Goal: Transaction & Acquisition: Purchase product/service

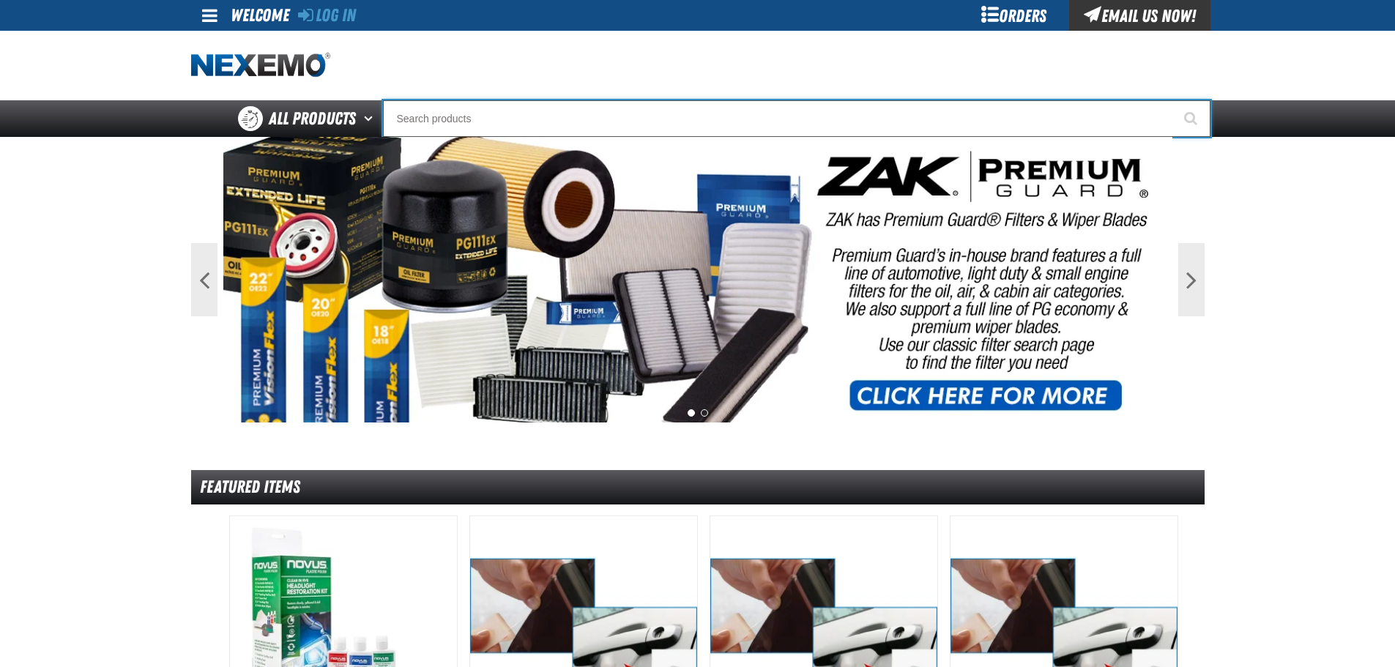
click at [438, 117] on input "Search" at bounding box center [797, 118] width 828 height 37
type input "NI"
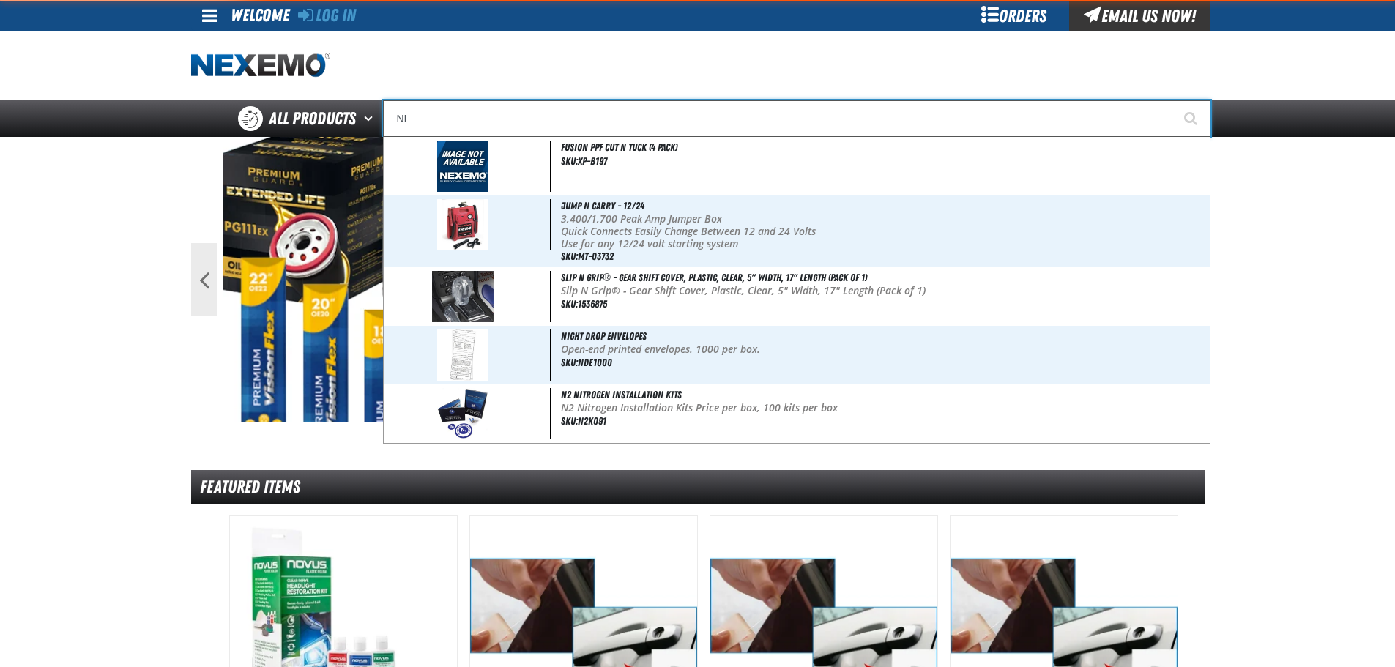
type input "NISSAN"
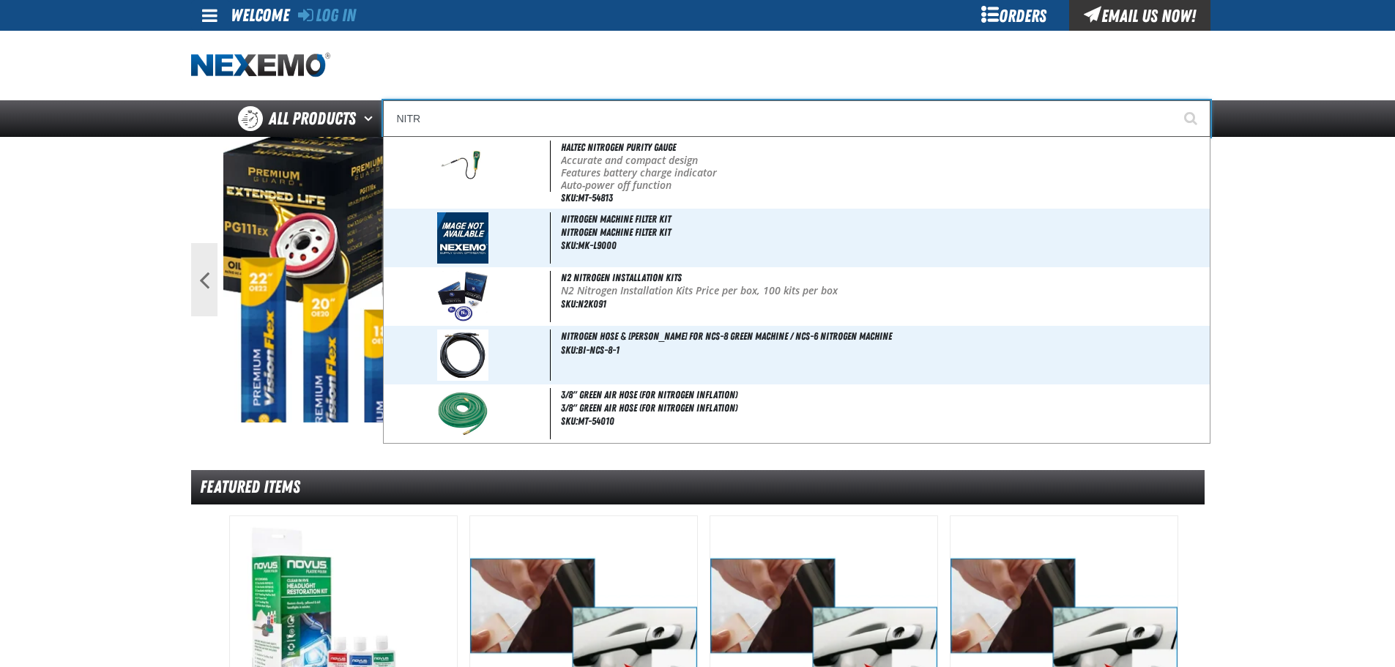
type input "NITRO"
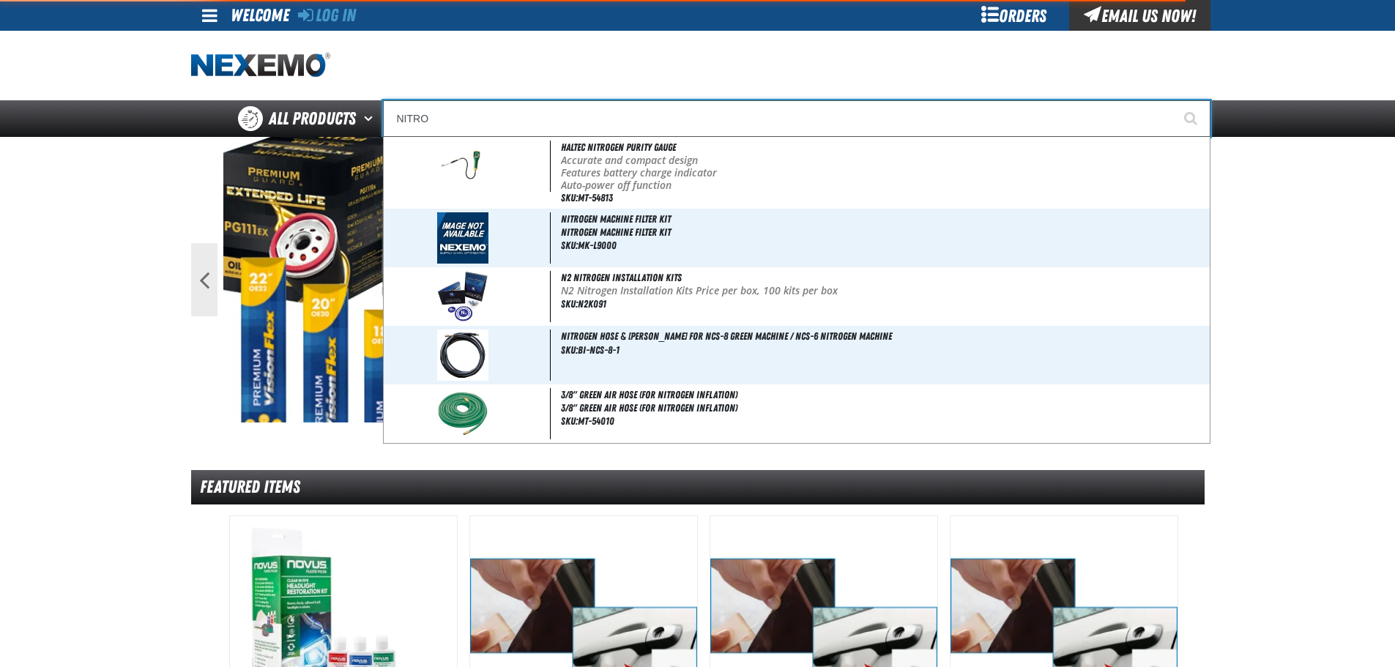
type input "NITROgen Machine Filter Kit"
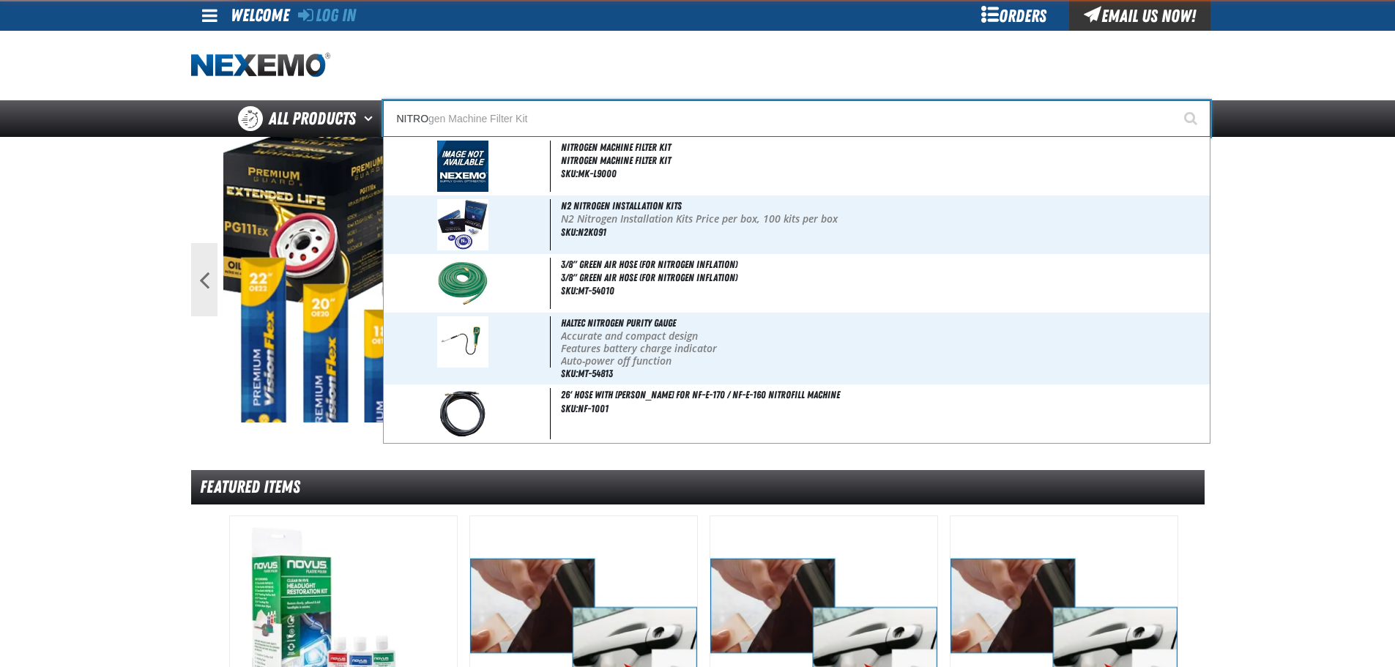
type input "NITROG"
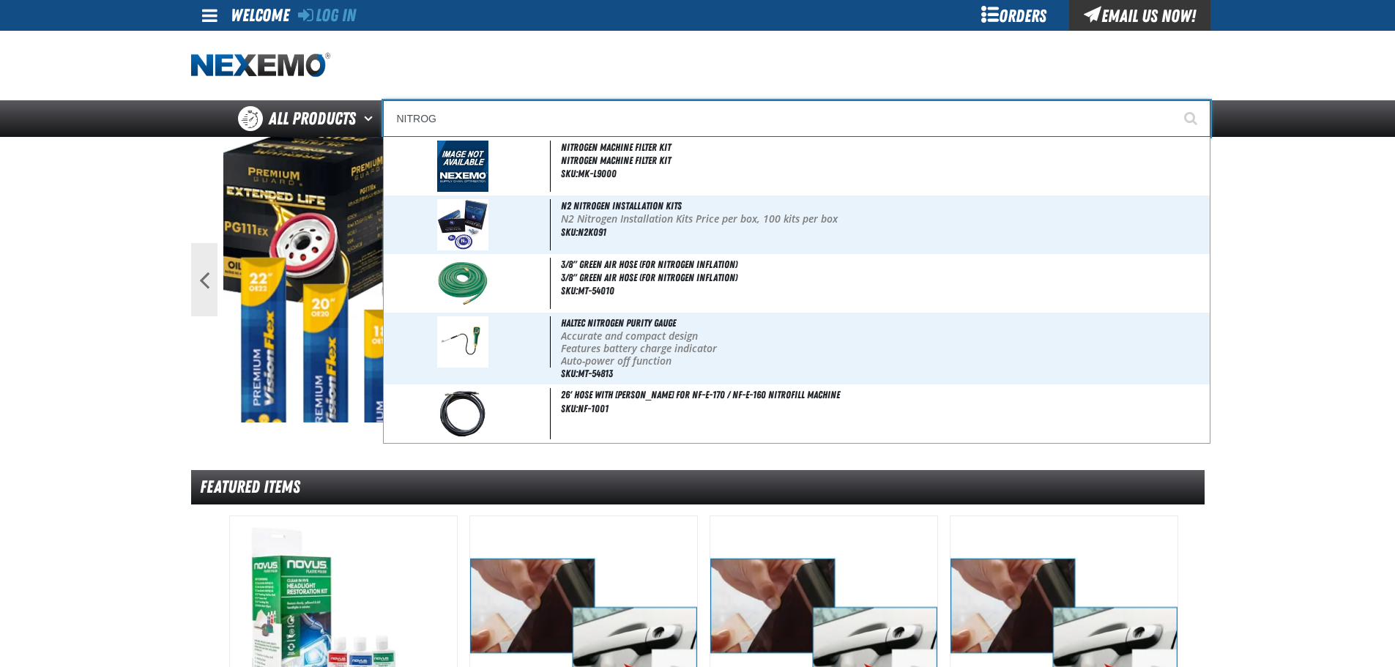
type input "NITROGen Machine Filter Kit"
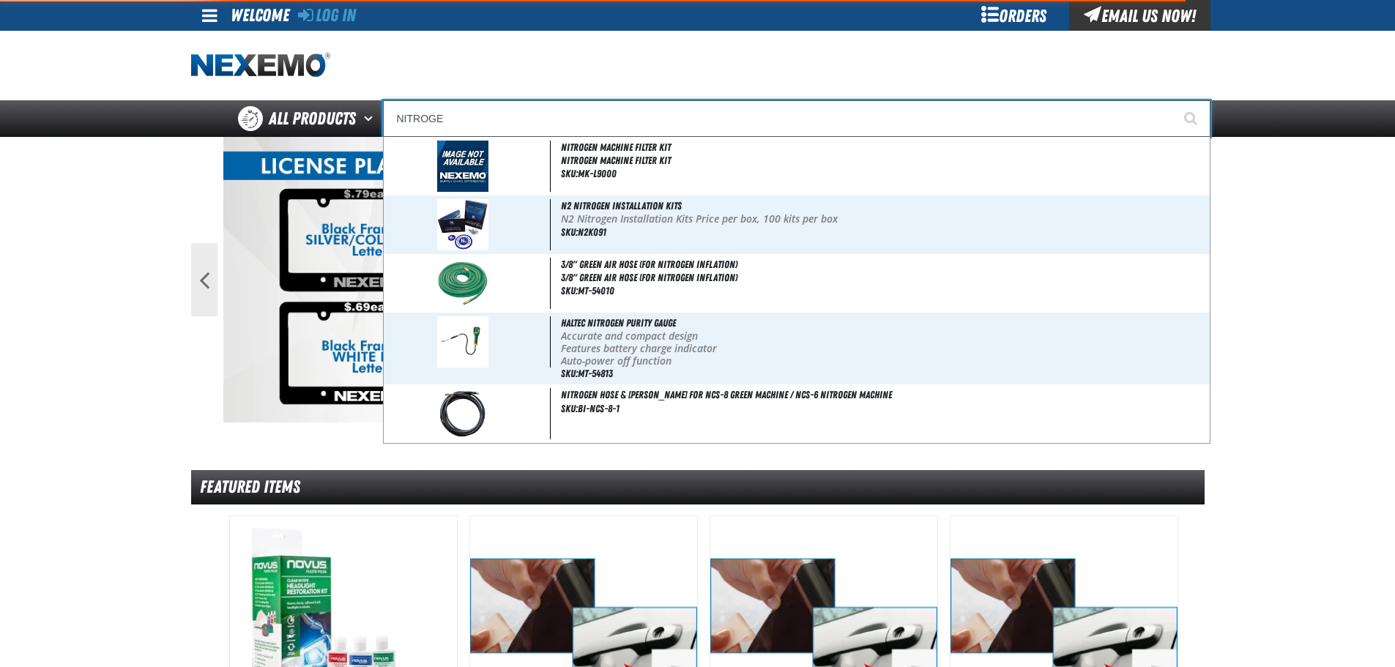
type input "NITROGEN"
type input "NITROGEN Machine Filter Kit"
type input "NITROGEN"
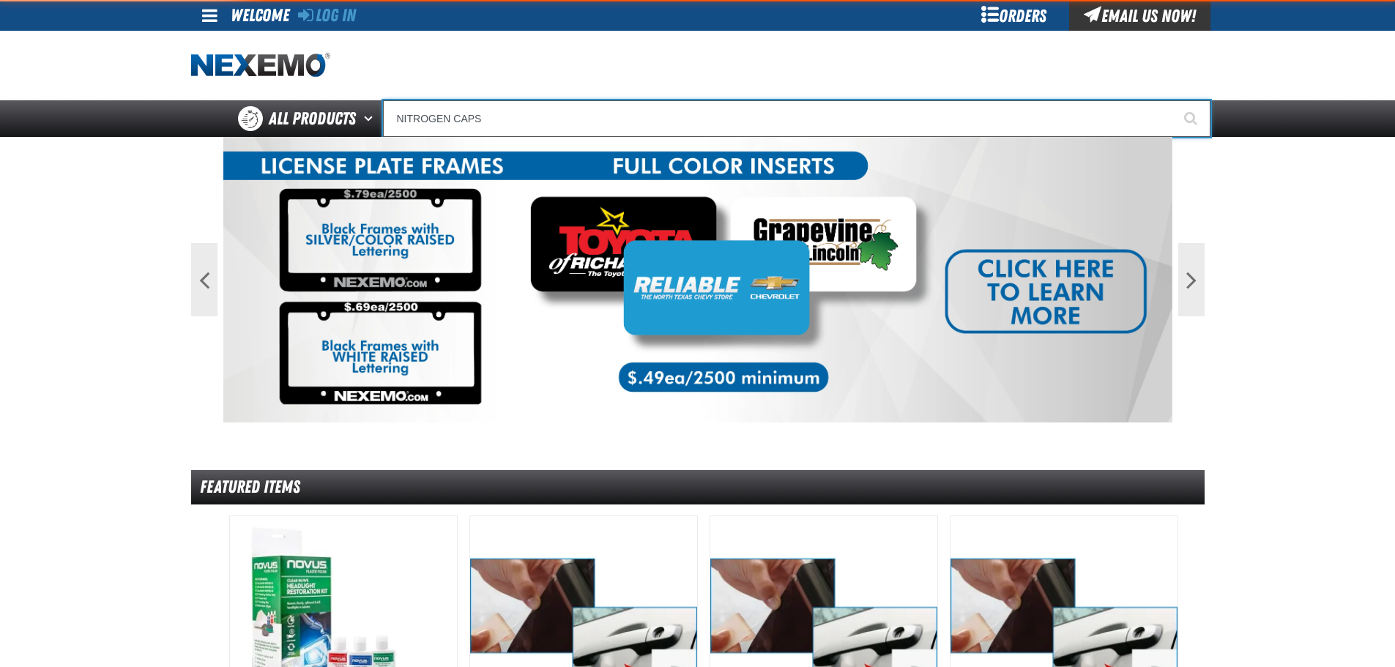
type input "NITROGEN CAPS"
click at [1174, 100] on button "Start Searching" at bounding box center [1192, 118] width 37 height 37
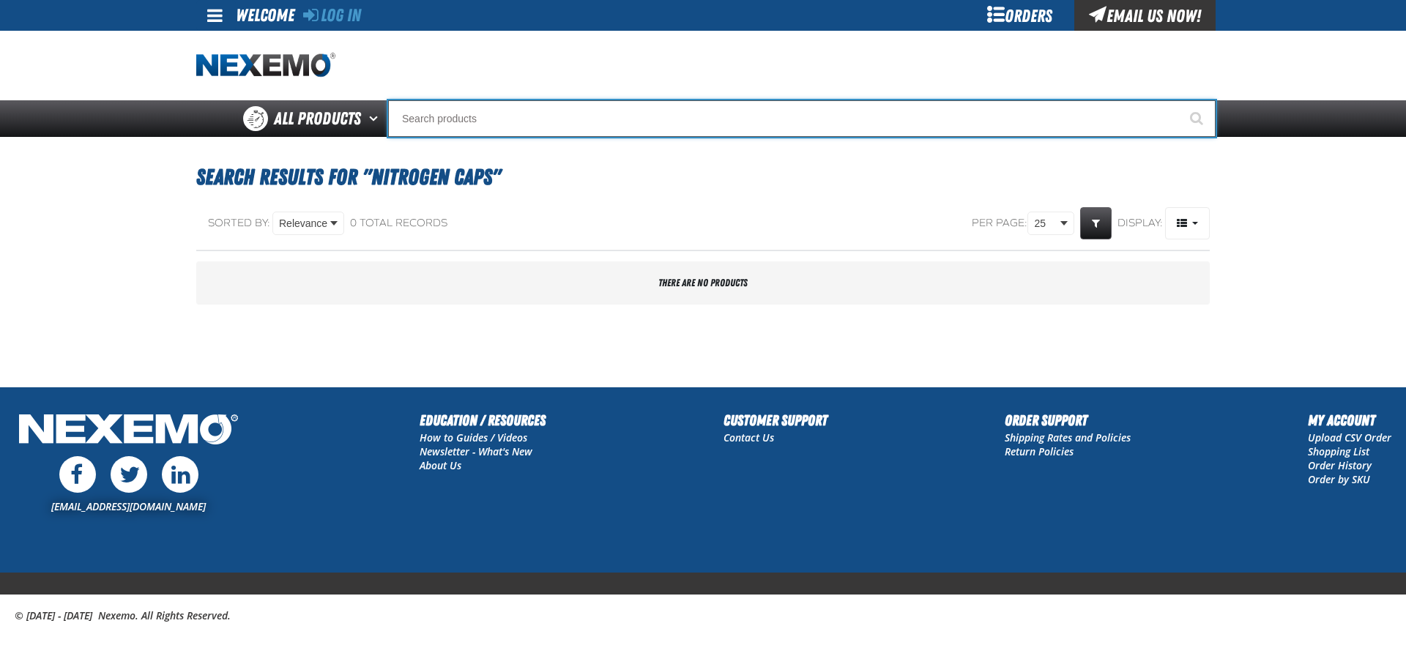
click at [484, 115] on input "Search" at bounding box center [802, 118] width 828 height 37
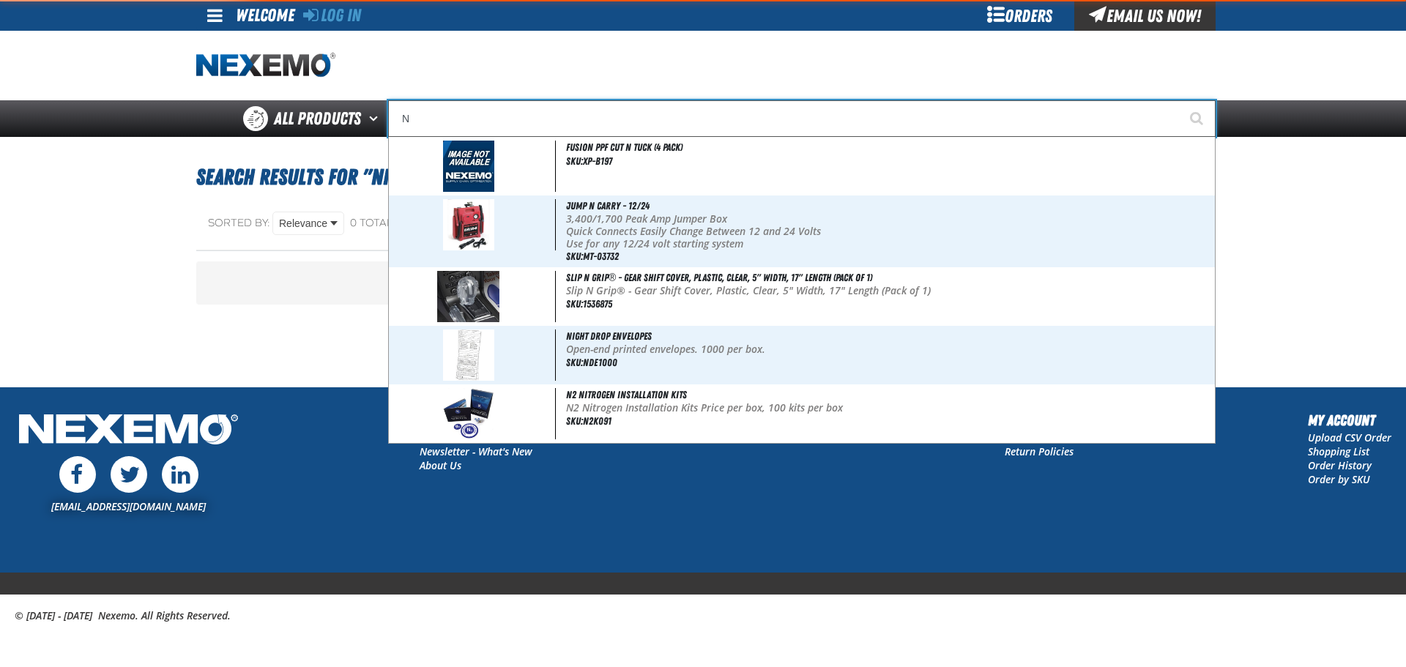
type input "N2"
type input "N2 Nitrogen Installation Kits"
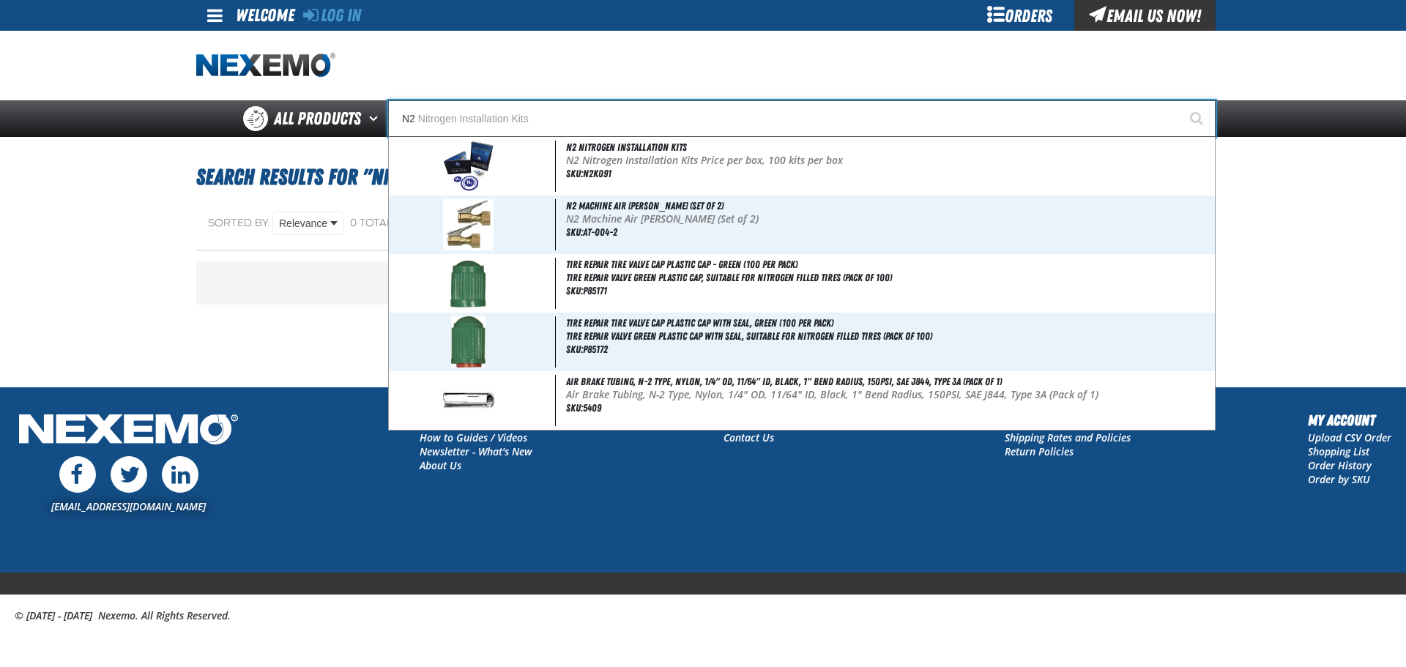
type input "N2"
click at [1179, 100] on button "Start Searching" at bounding box center [1197, 118] width 37 height 37
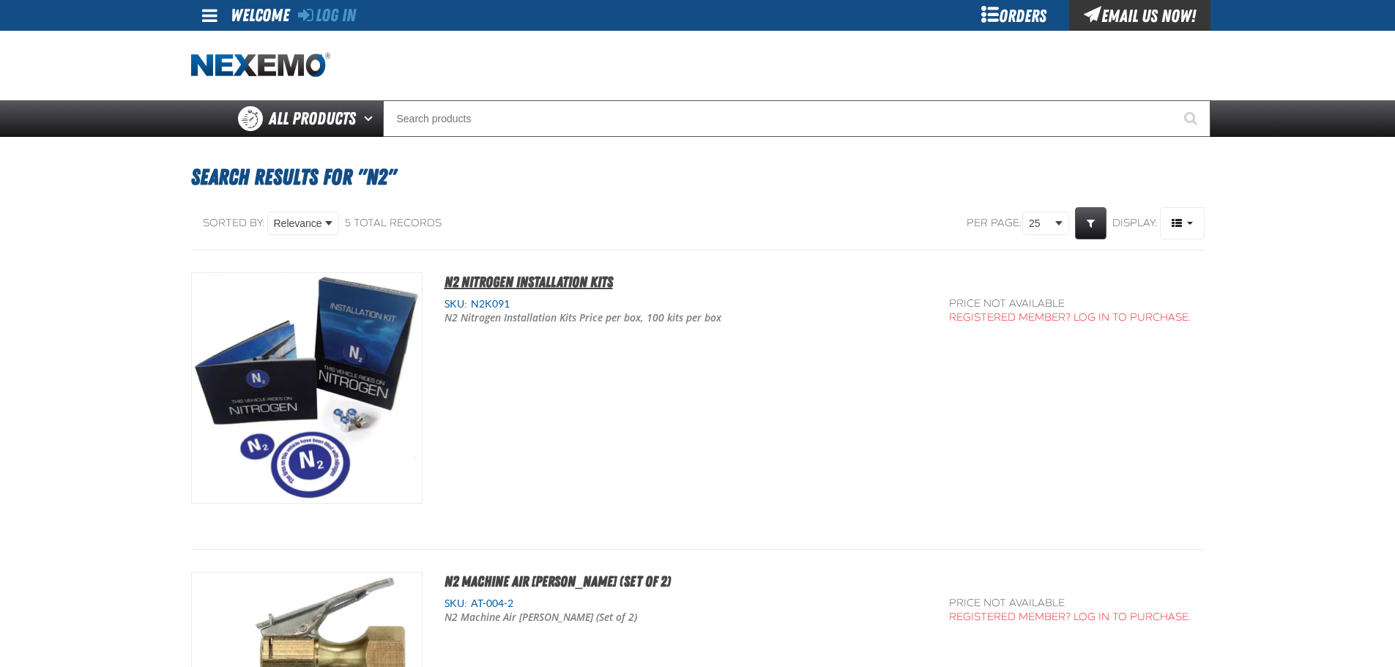
click at [526, 286] on span "N2 Nitrogen Installation Kits" at bounding box center [529, 282] width 168 height 18
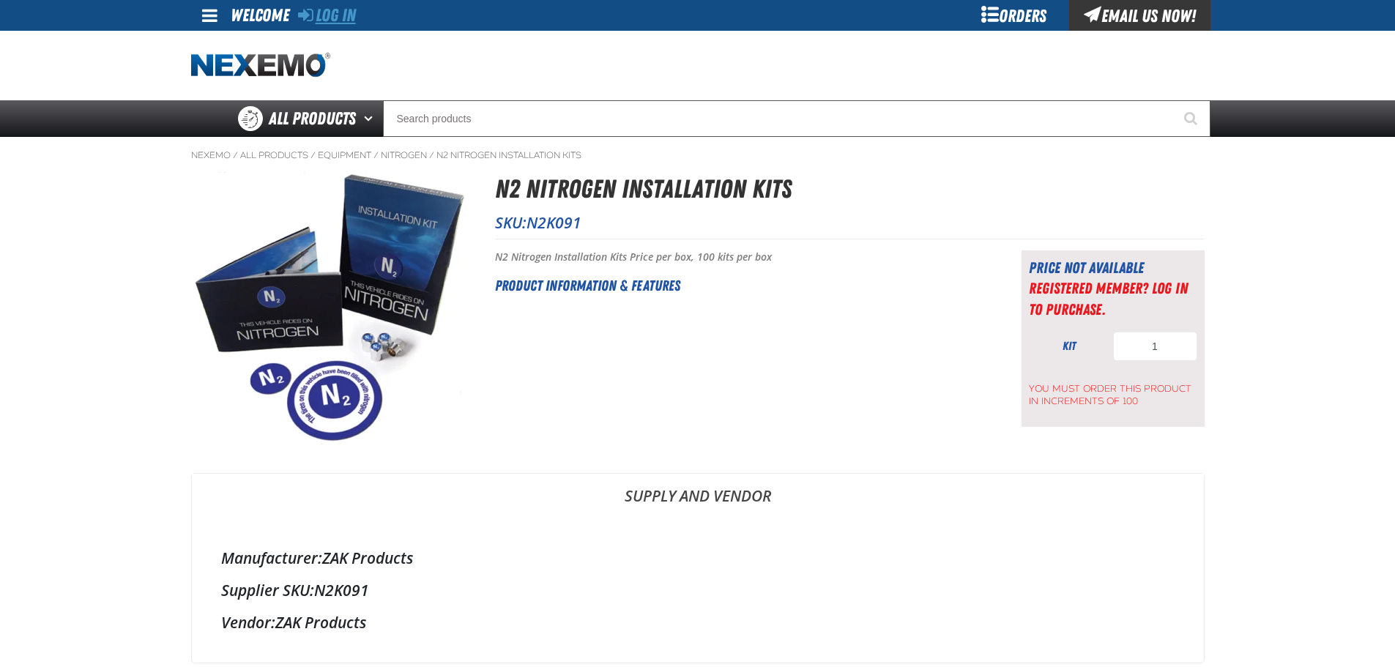
click at [335, 10] on link "Log In" at bounding box center [327, 15] width 58 height 21
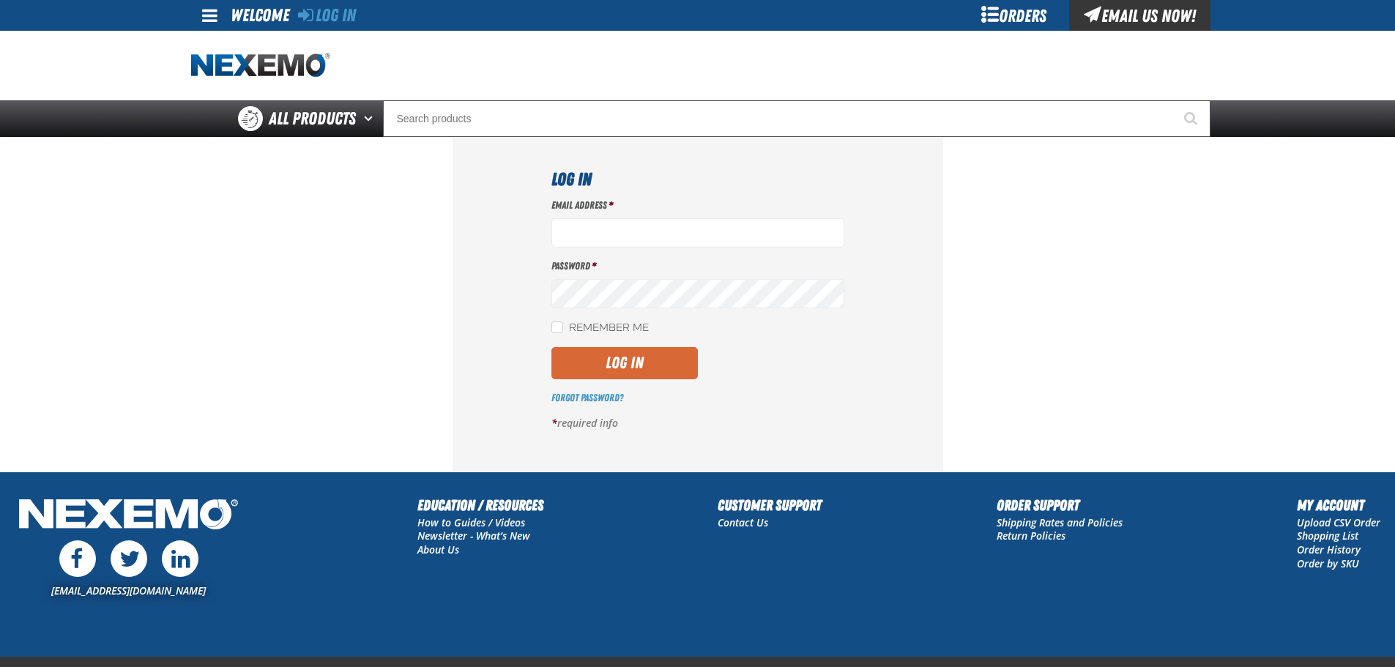
type input "ggalloway@vtaig.com"
click at [616, 368] on button "Log In" at bounding box center [625, 363] width 146 height 32
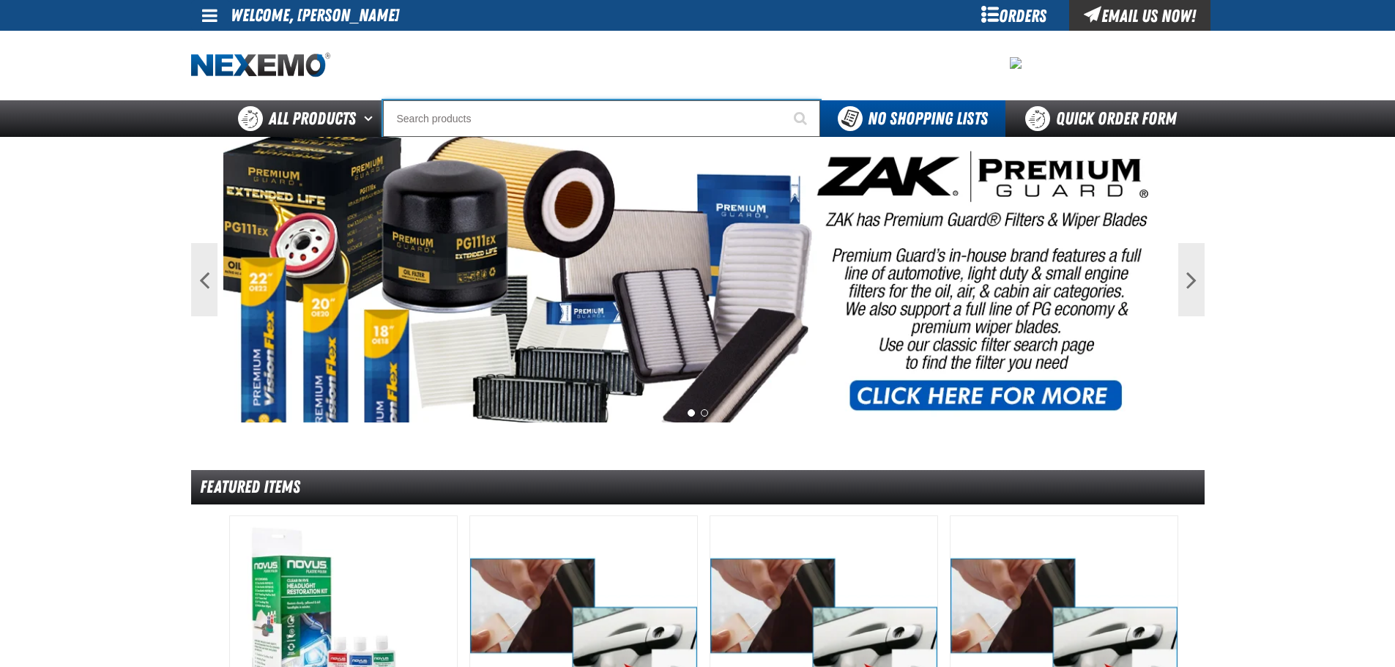
click at [450, 114] on input "Search" at bounding box center [601, 118] width 437 height 37
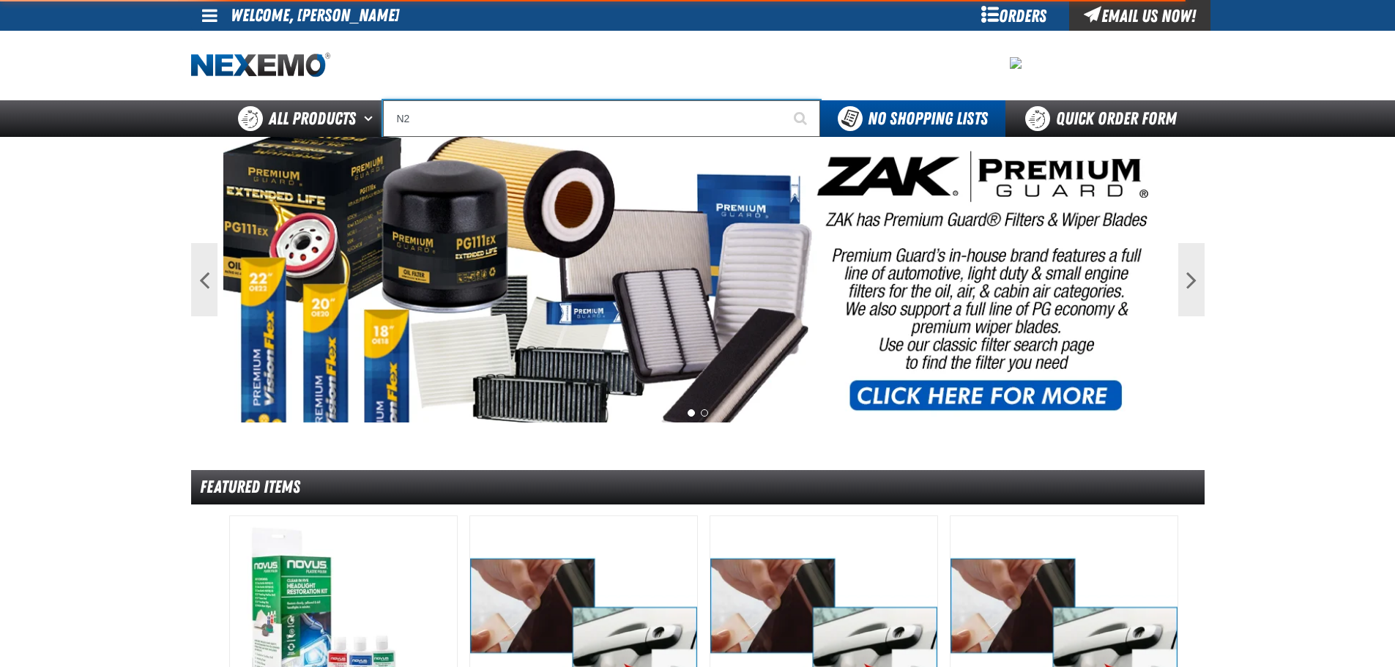
type input "N2"
click at [784, 100] on button "Start Searching" at bounding box center [802, 118] width 37 height 37
type input "N2 Nitrogen Installation Kits"
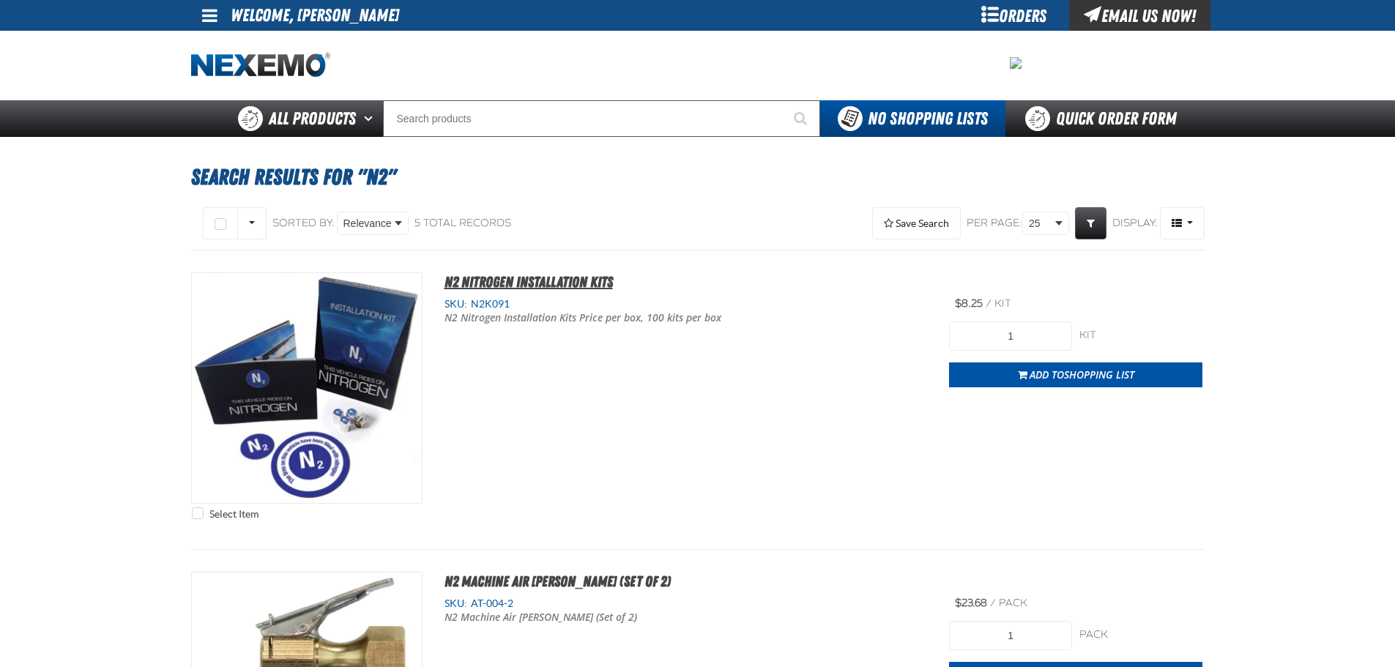
click at [491, 279] on span "N2 Nitrogen Installation Kits" at bounding box center [529, 282] width 168 height 18
